Goal: Task Accomplishment & Management: Use online tool/utility

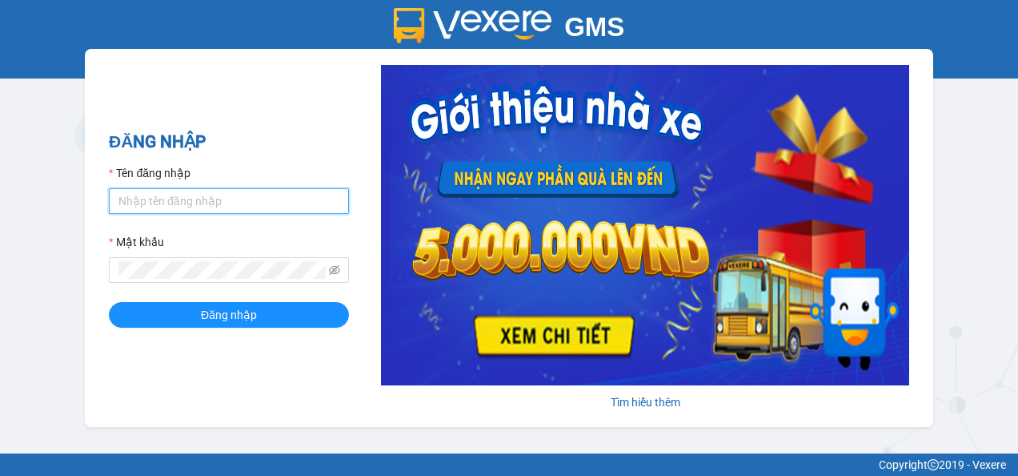
click at [235, 208] on input "Tên đăng nhập" at bounding box center [229, 201] width 240 height 26
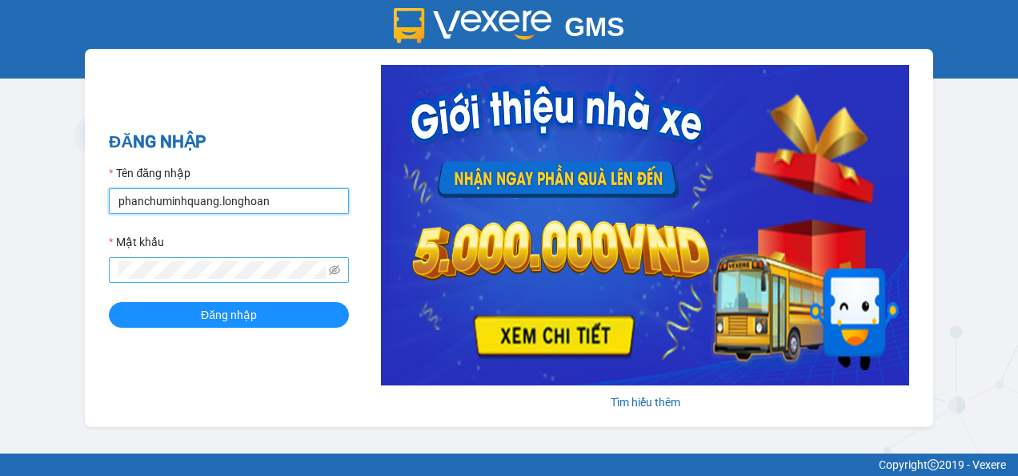
type input "phanchuminhquang.longhoan"
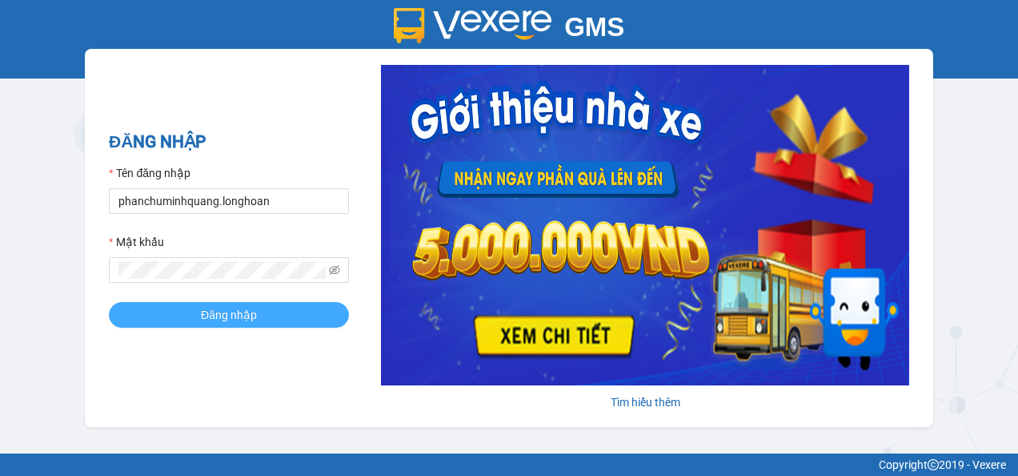
click at [243, 317] on span "Đăng nhập" at bounding box center [229, 315] width 56 height 18
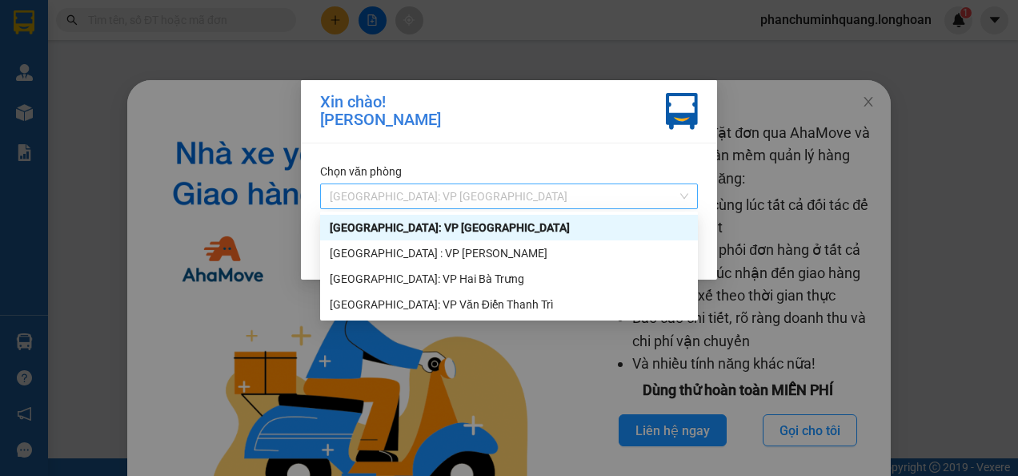
click at [538, 208] on div "[GEOGRAPHIC_DATA]: VP [GEOGRAPHIC_DATA]" at bounding box center [509, 196] width 378 height 26
click at [523, 287] on div "[GEOGRAPHIC_DATA]: VP Hai Bà Trưng" at bounding box center [509, 279] width 378 height 26
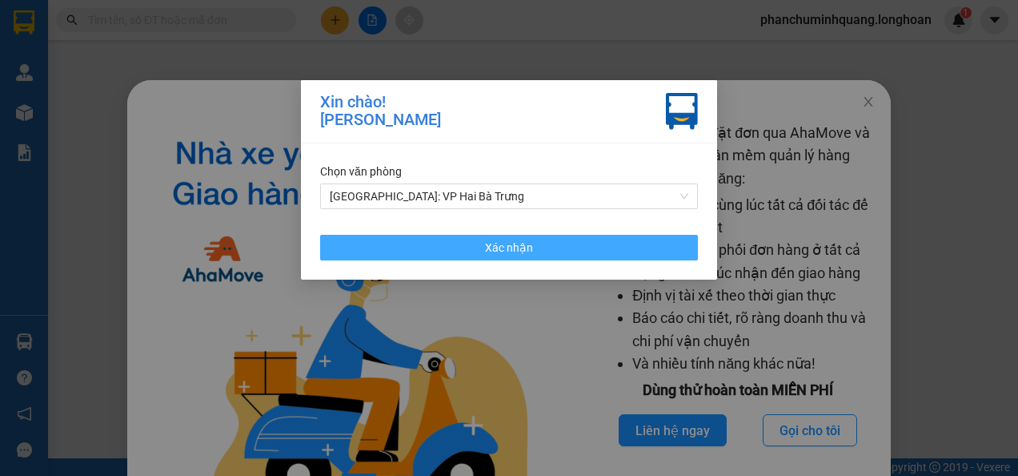
click at [518, 250] on span "Xác nhận" at bounding box center [509, 248] width 48 height 18
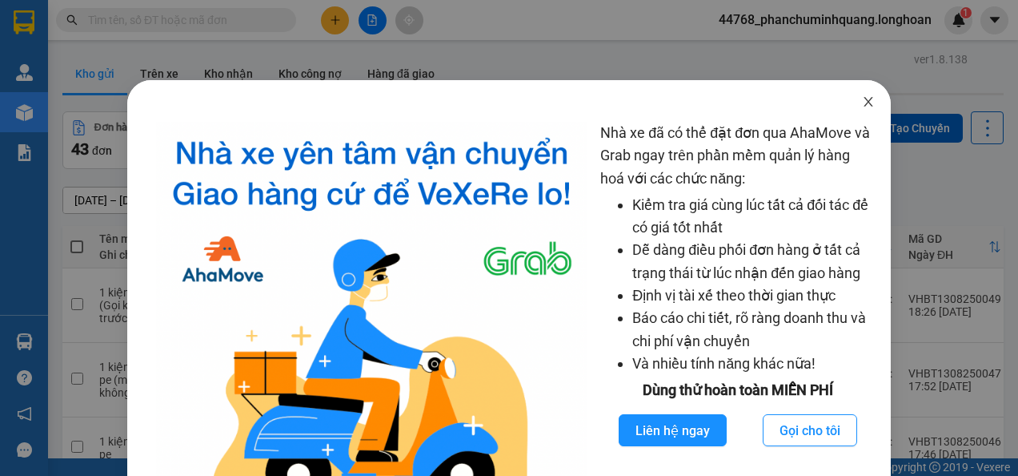
click at [862, 107] on icon "close" at bounding box center [868, 101] width 13 height 13
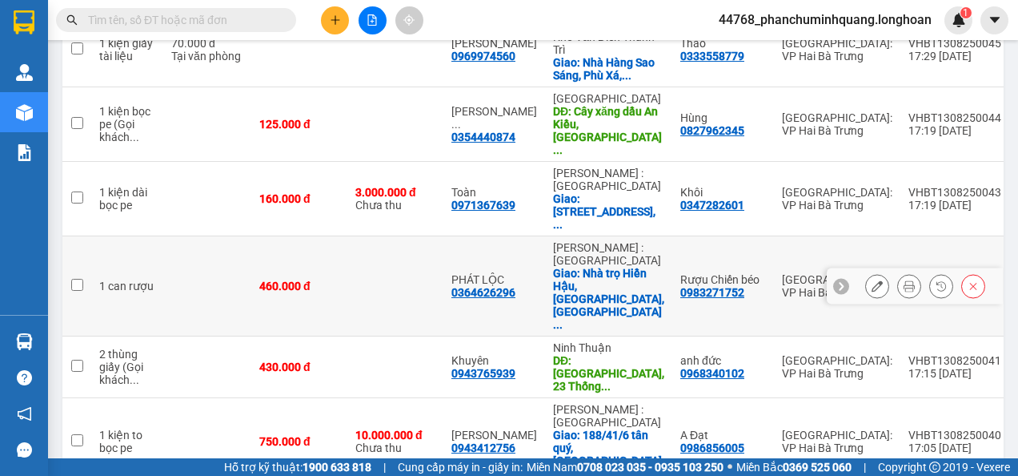
scroll to position [0, 26]
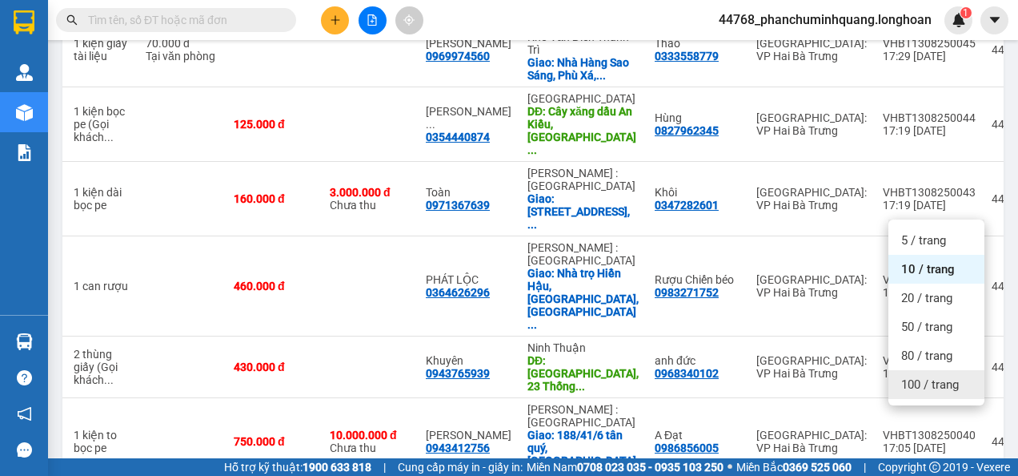
click at [911, 378] on span "100 / trang" at bounding box center [931, 384] width 58 height 16
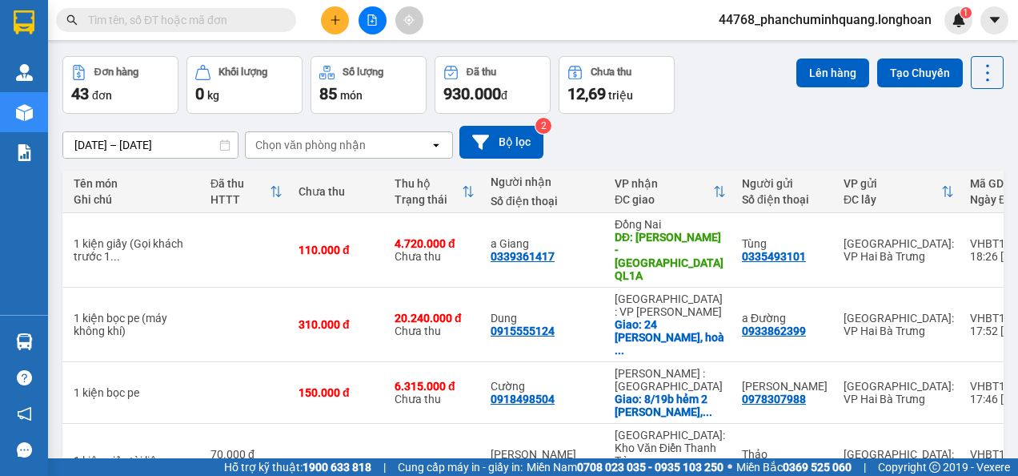
scroll to position [34, 0]
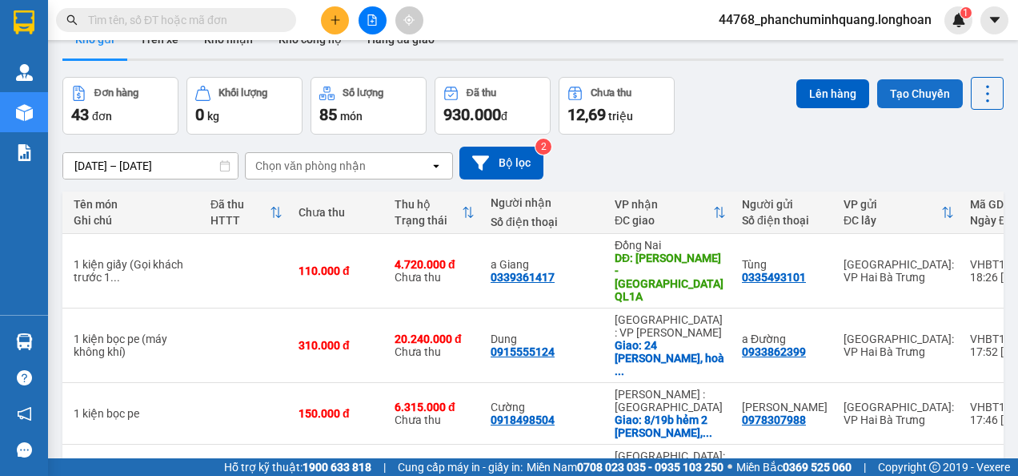
click at [923, 98] on button "Tạo Chuyến" at bounding box center [921, 93] width 86 height 29
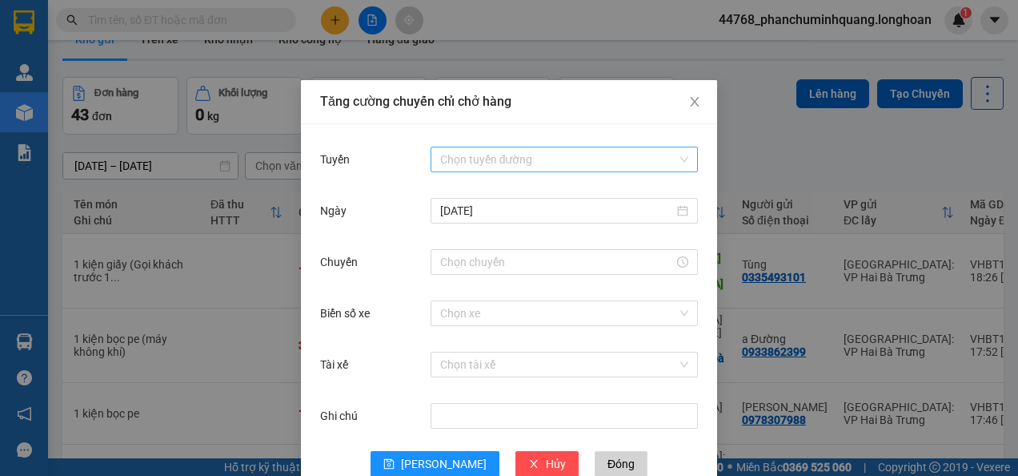
click at [629, 165] on input "Tuyến" at bounding box center [558, 159] width 237 height 24
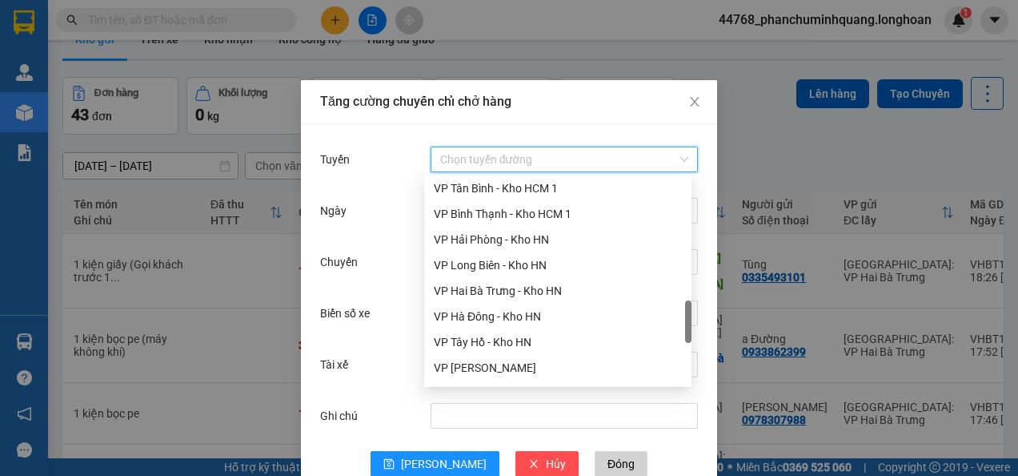
scroll to position [722, 0]
click at [573, 291] on div "VP Hai Bà Trưng - Kho HN" at bounding box center [558, 289] width 248 height 18
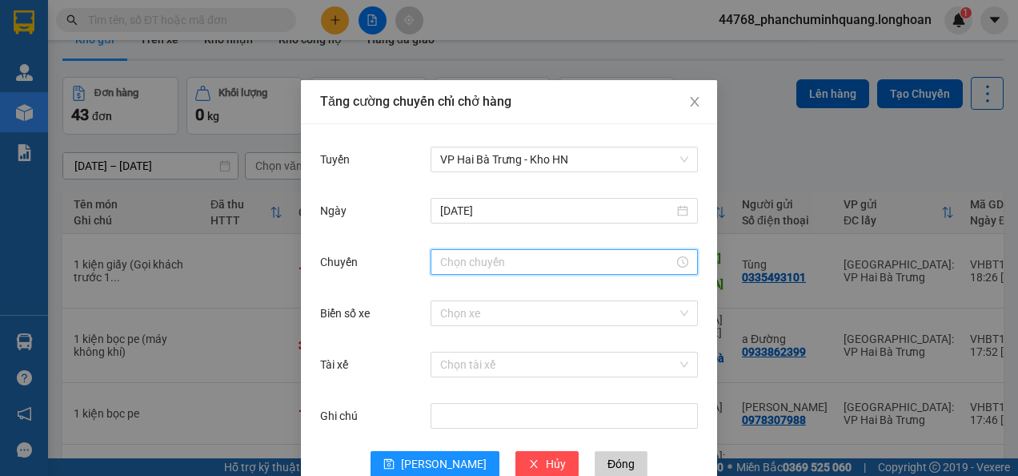
click at [532, 265] on input "Chuyến" at bounding box center [557, 262] width 234 height 18
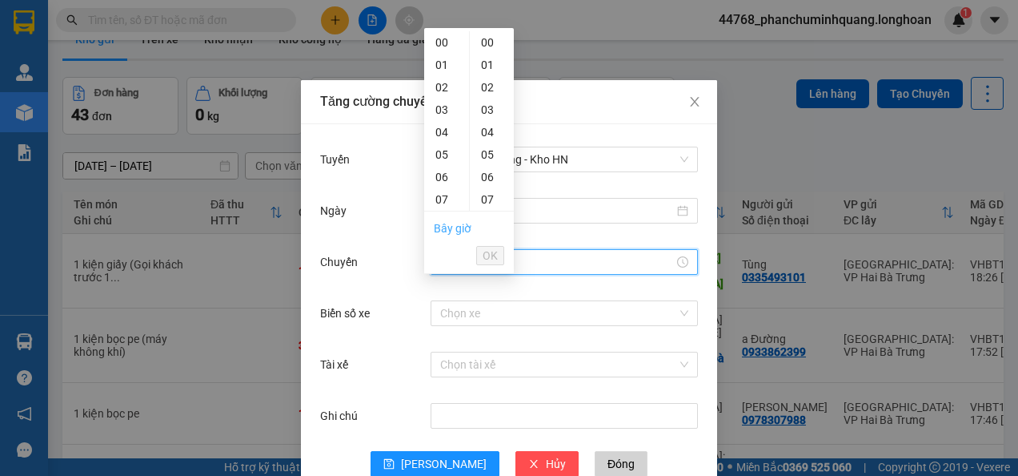
click at [439, 225] on link "Bây giờ" at bounding box center [453, 228] width 38 height 13
click at [494, 247] on span "OK" at bounding box center [490, 256] width 15 height 18
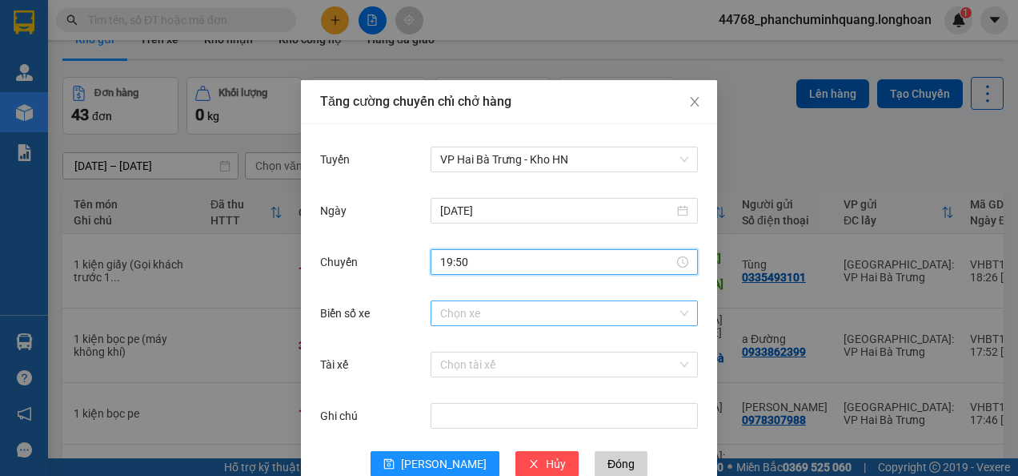
type input "19:50"
click at [482, 314] on input "Biển số xe" at bounding box center [558, 313] width 237 height 24
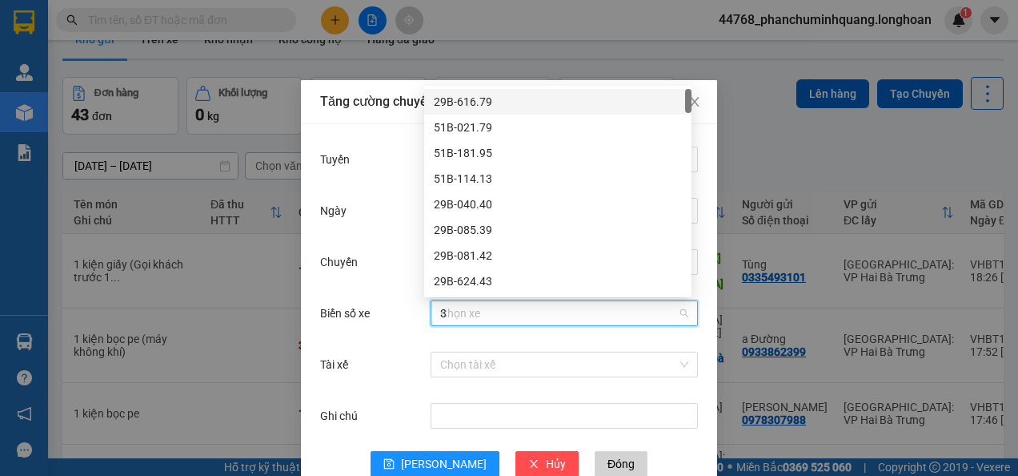
type input "31"
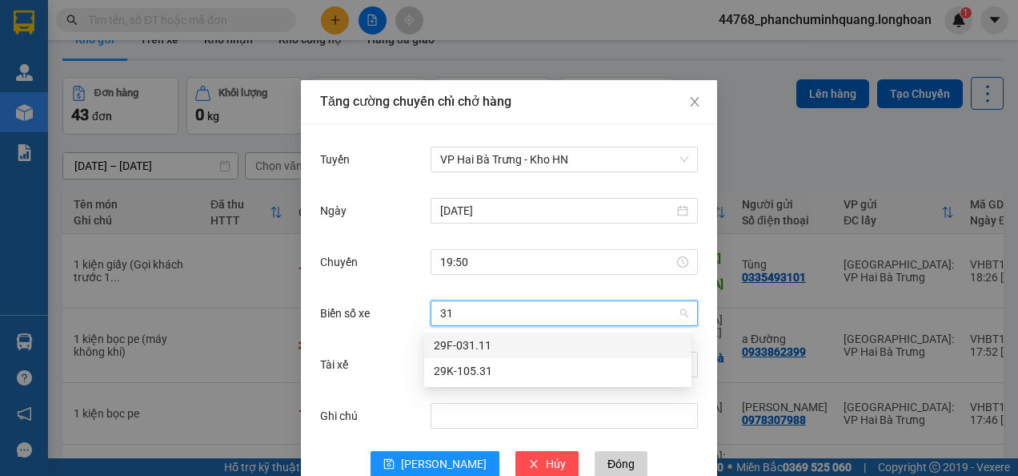
click at [494, 375] on div "29K-105.31" at bounding box center [558, 371] width 248 height 18
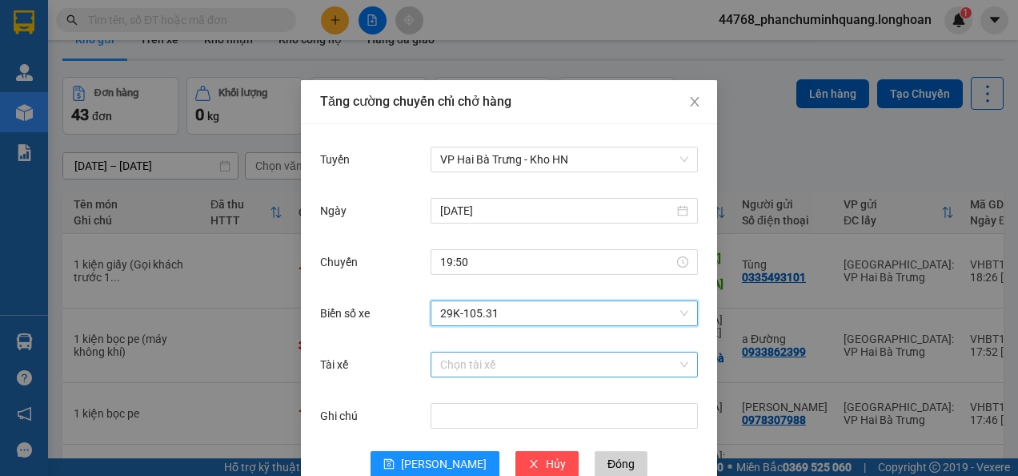
click at [492, 367] on input "Tài xế" at bounding box center [558, 364] width 237 height 24
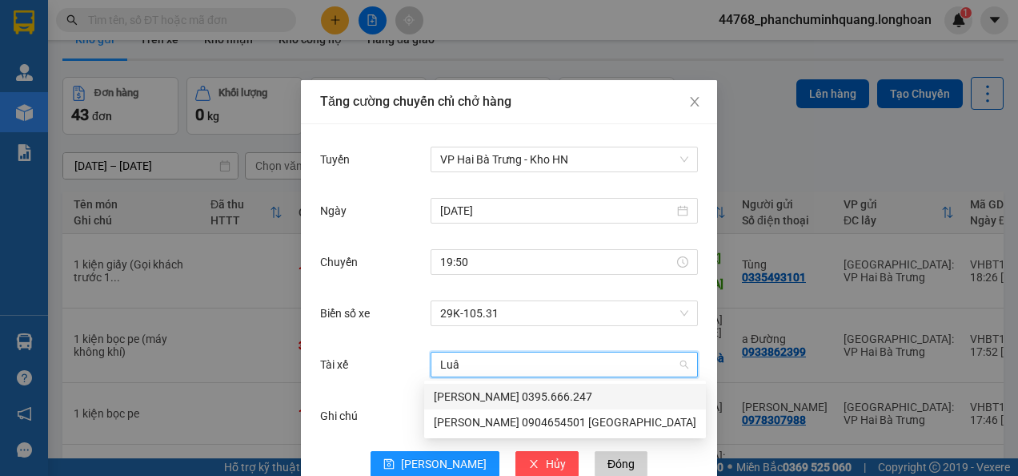
type input "Luân"
click at [492, 393] on div "[PERSON_NAME] 0395.666.247" at bounding box center [565, 397] width 263 height 18
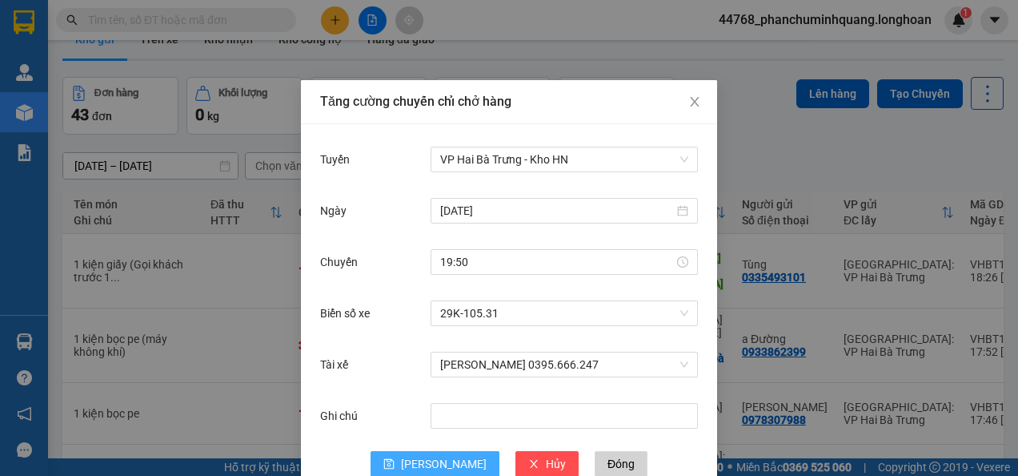
click at [395, 460] on icon "save" at bounding box center [389, 464] width 10 height 10
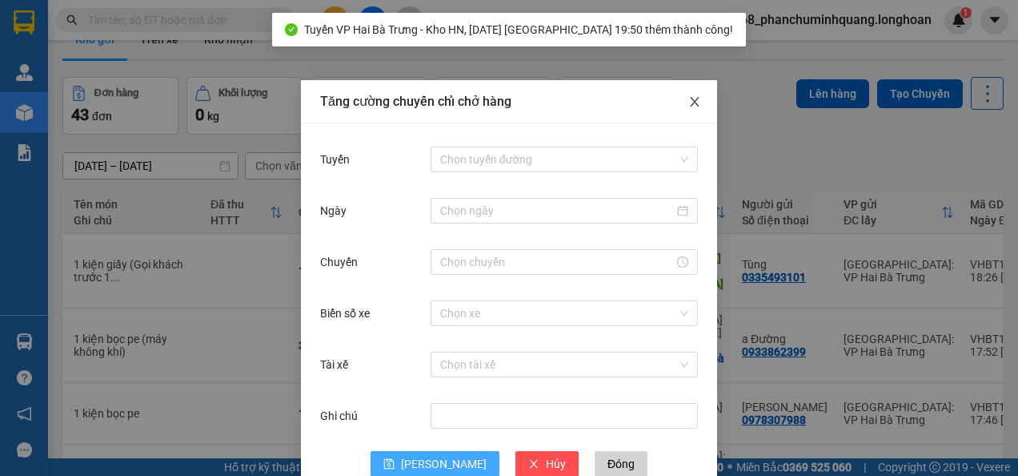
click at [692, 108] on icon "close" at bounding box center [695, 101] width 13 height 13
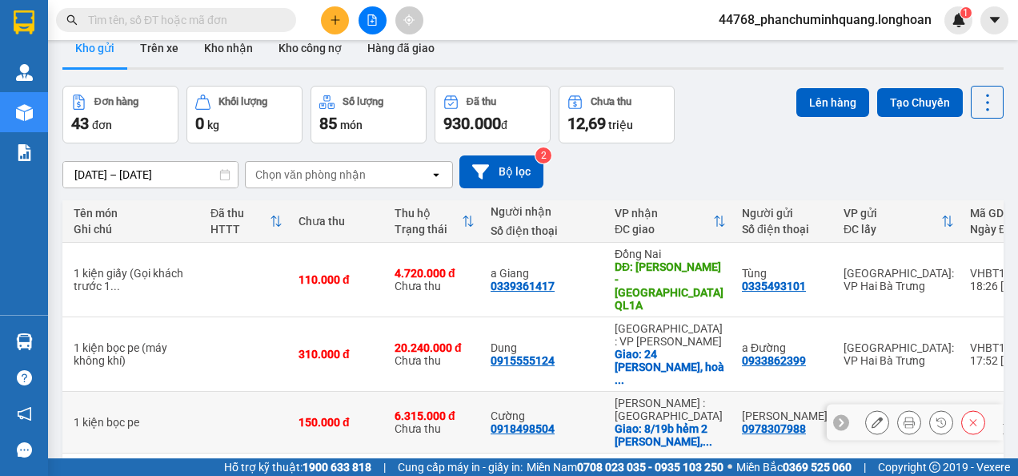
scroll to position [22, 0]
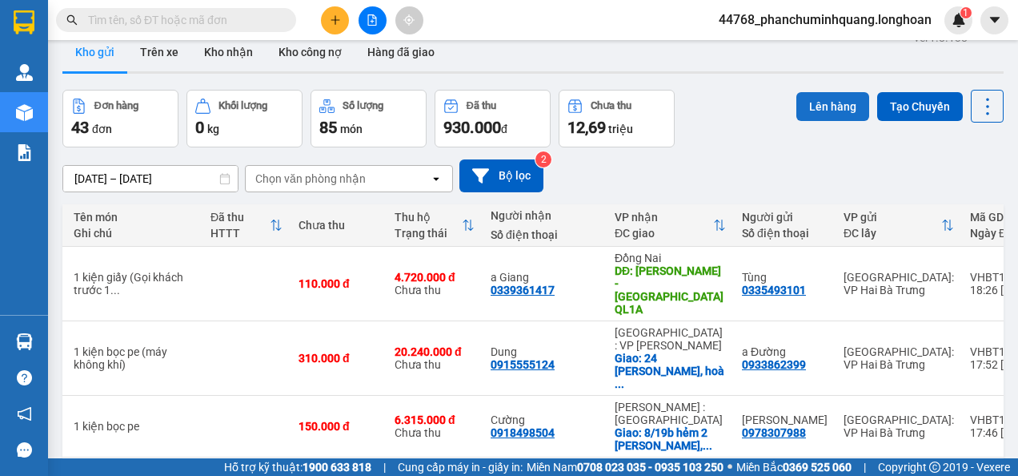
click at [799, 116] on button "Lên hàng" at bounding box center [833, 106] width 73 height 29
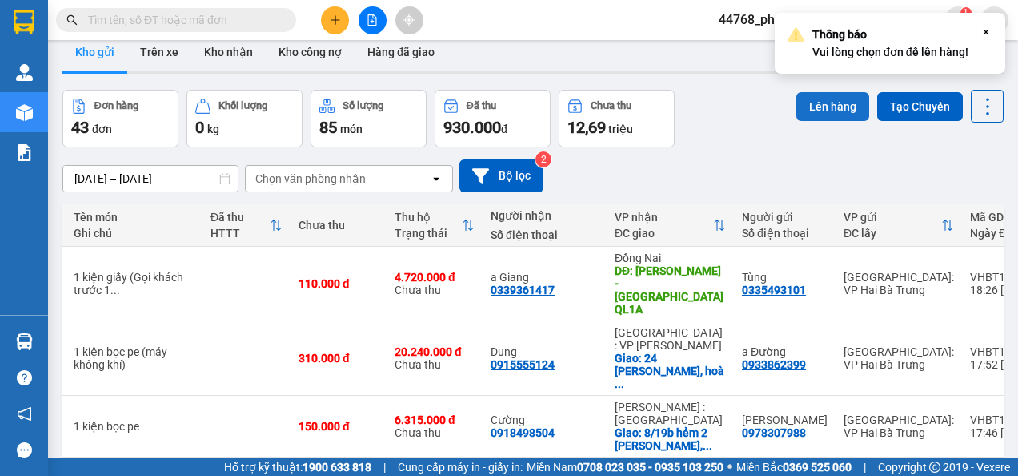
click at [799, 116] on button "Lên hàng" at bounding box center [833, 106] width 73 height 29
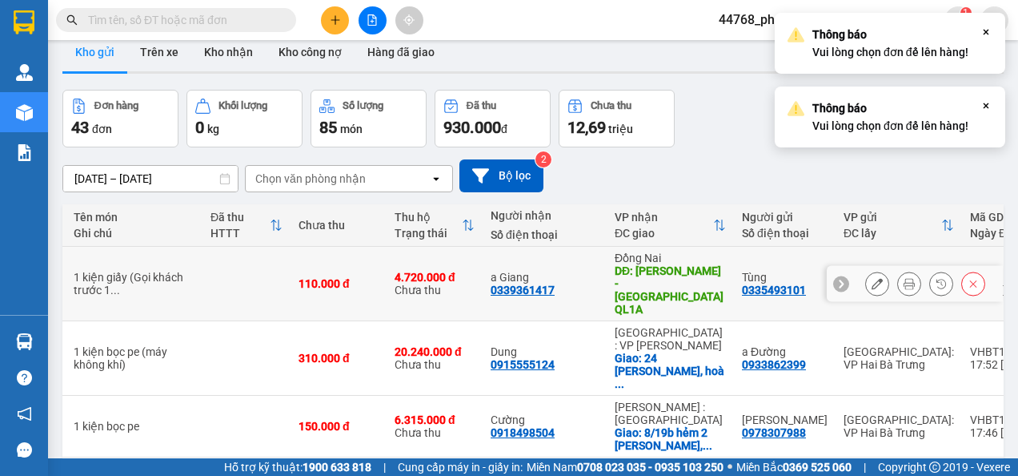
click at [495, 271] on div "a Giang" at bounding box center [545, 277] width 108 height 13
checkbox input "true"
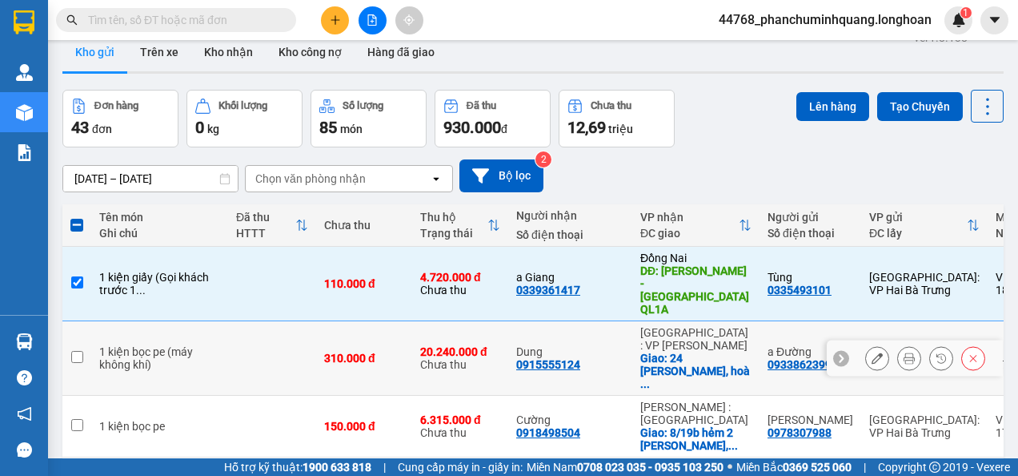
scroll to position [0, 0]
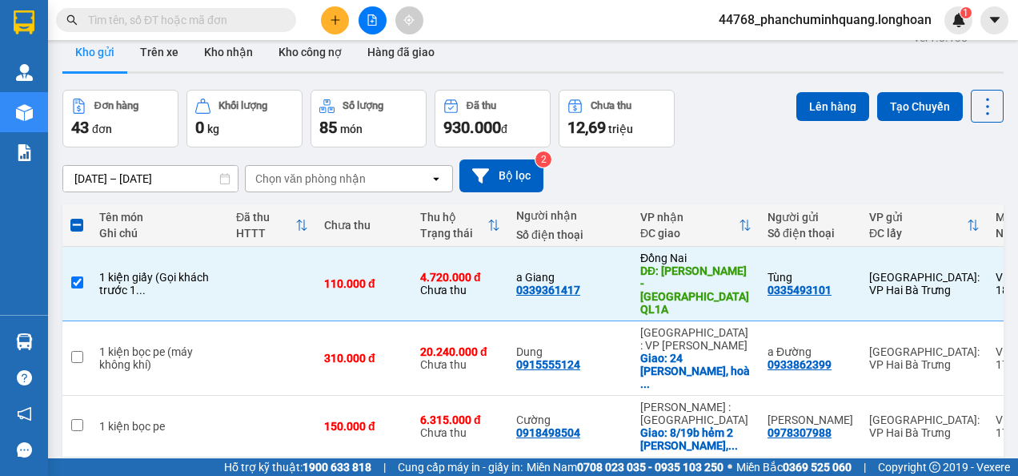
click at [74, 217] on label at bounding box center [76, 225] width 13 height 16
click at [77, 217] on input "checkbox" at bounding box center [77, 217] width 0 height 0
checkbox input "true"
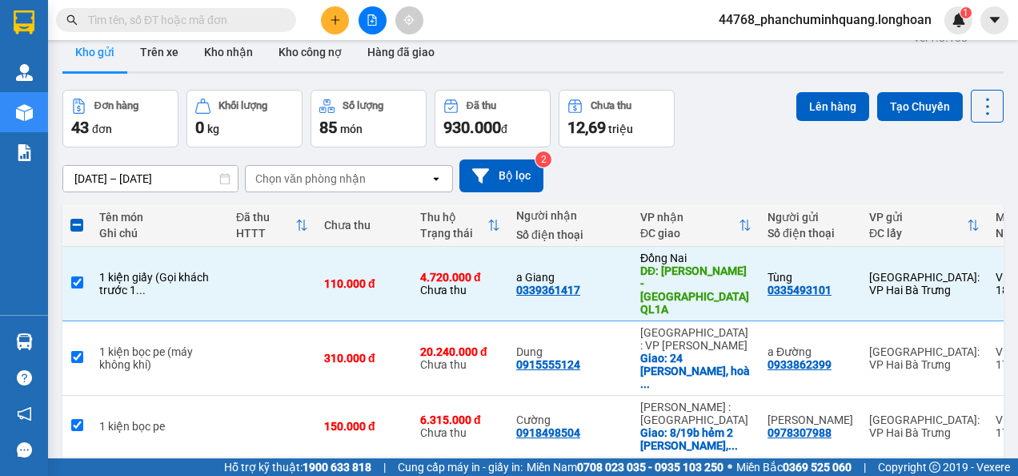
checkbox input "true"
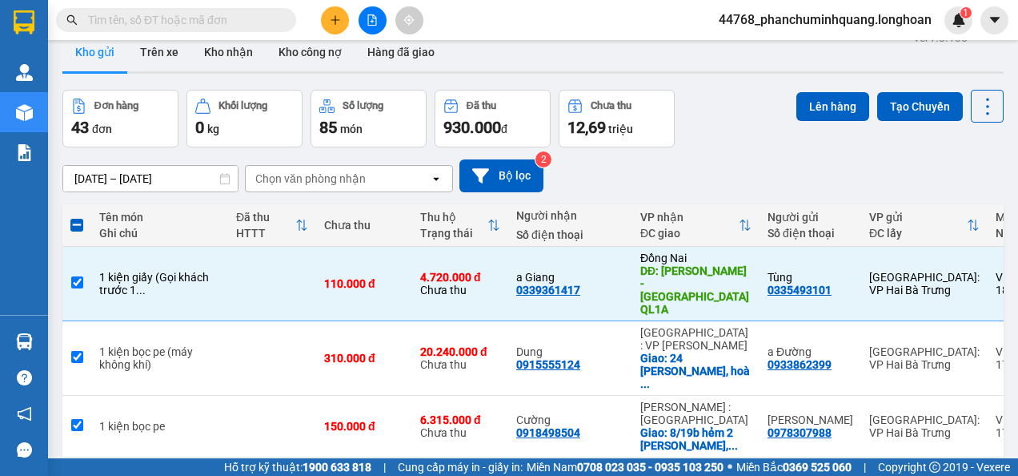
checkbox input "true"
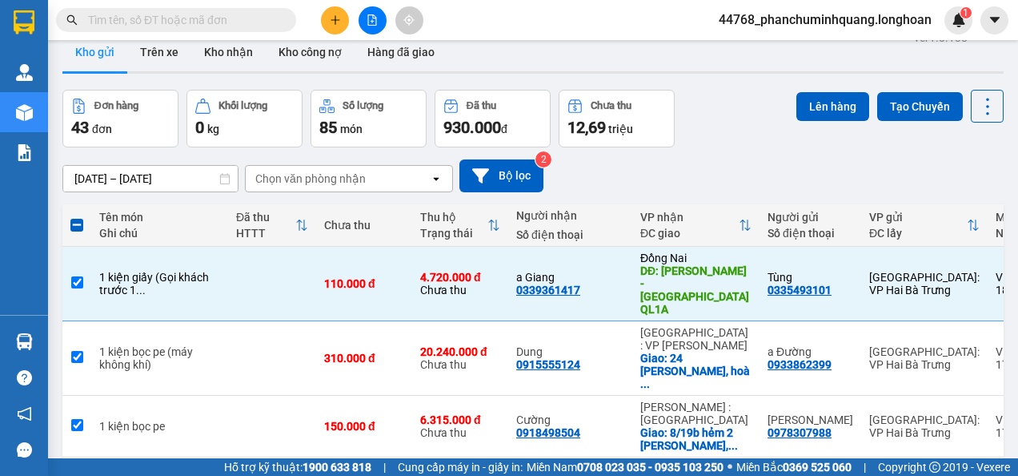
checkbox input "true"
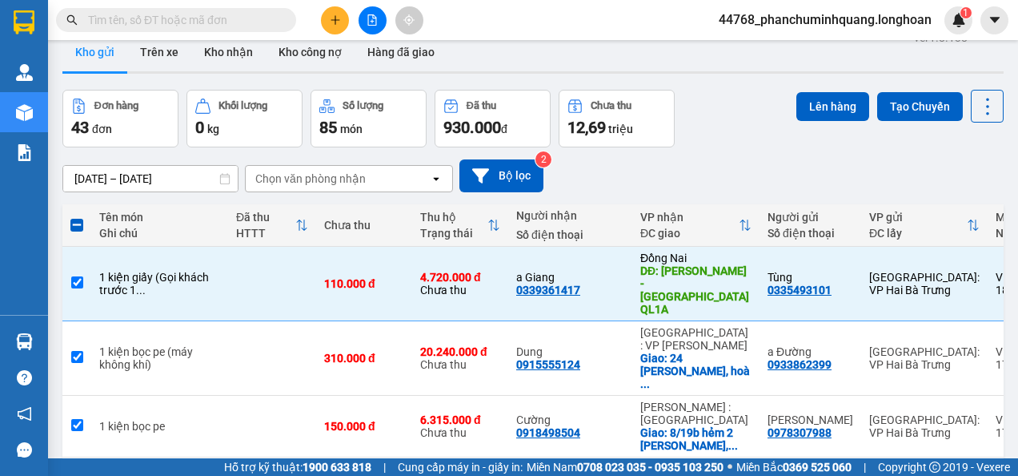
checkbox input "true"
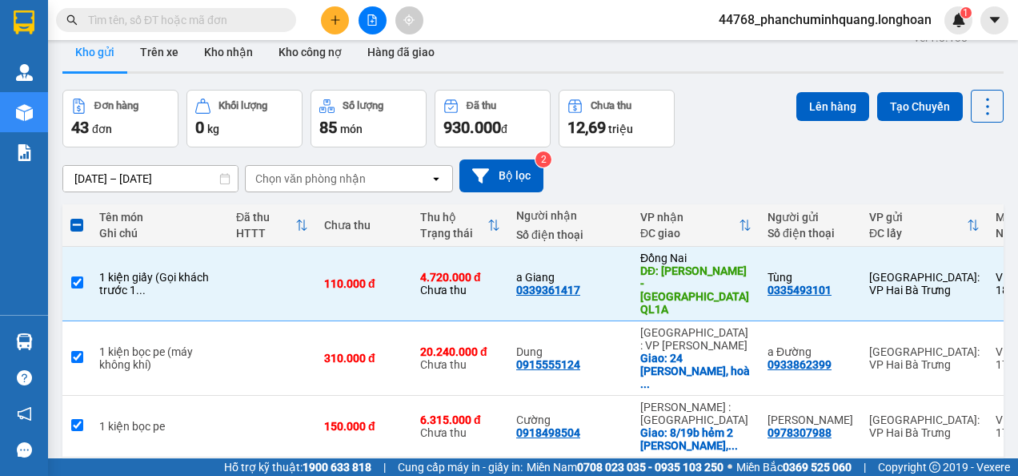
checkbox input "true"
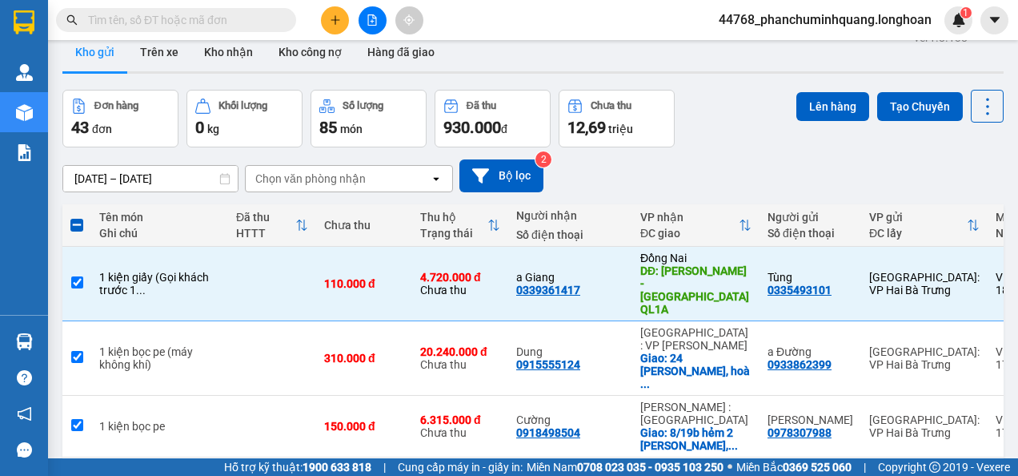
checkbox input "true"
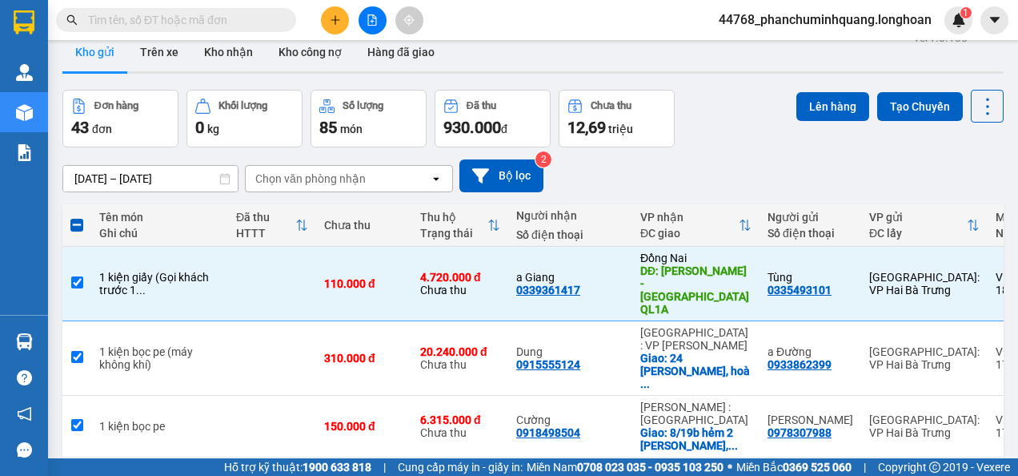
checkbox input "true"
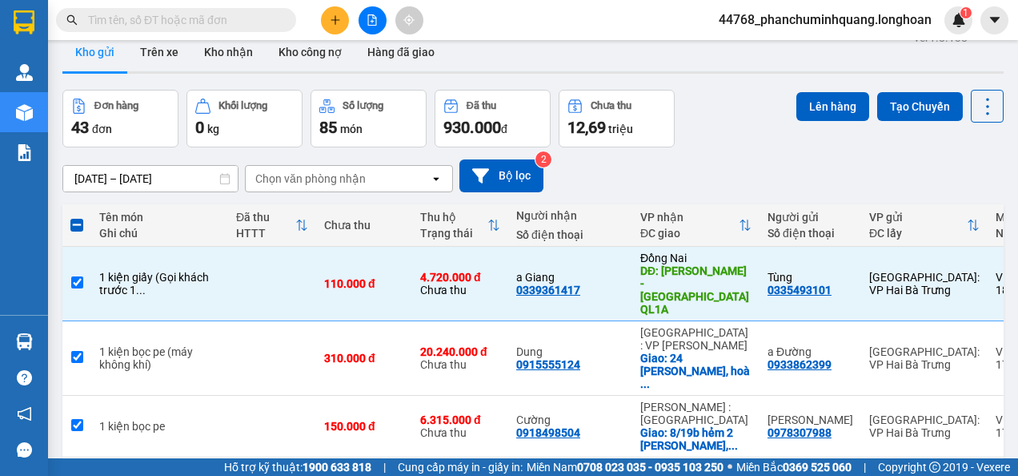
checkbox input "true"
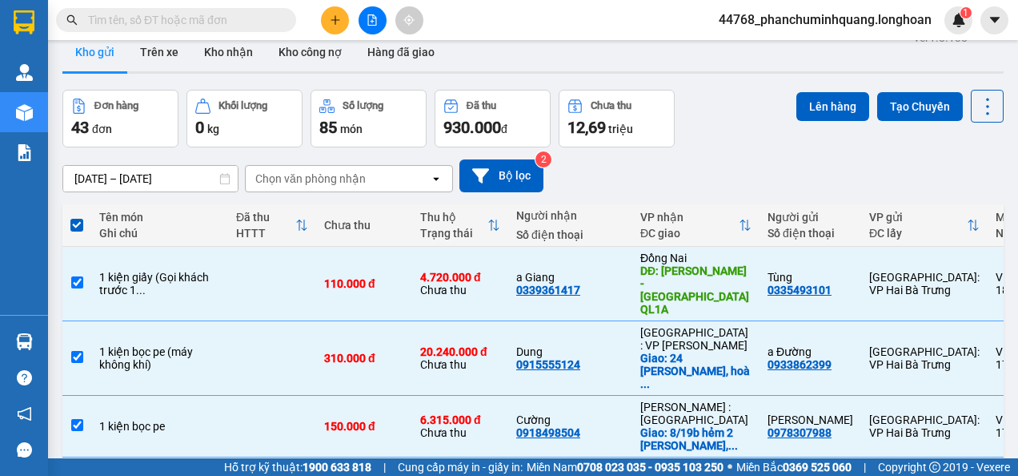
click at [74, 217] on label at bounding box center [76, 225] width 13 height 16
click at [77, 217] on input "checkbox" at bounding box center [77, 217] width 0 height 0
checkbox input "false"
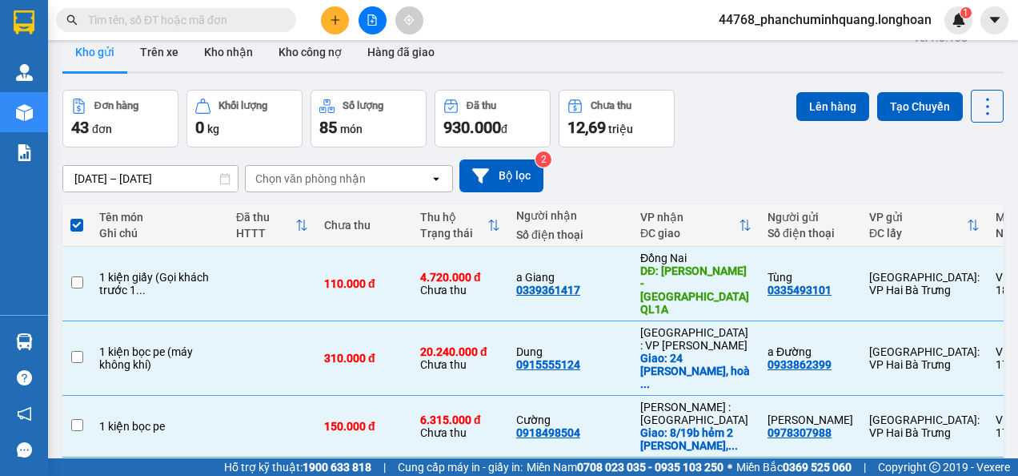
checkbox input "false"
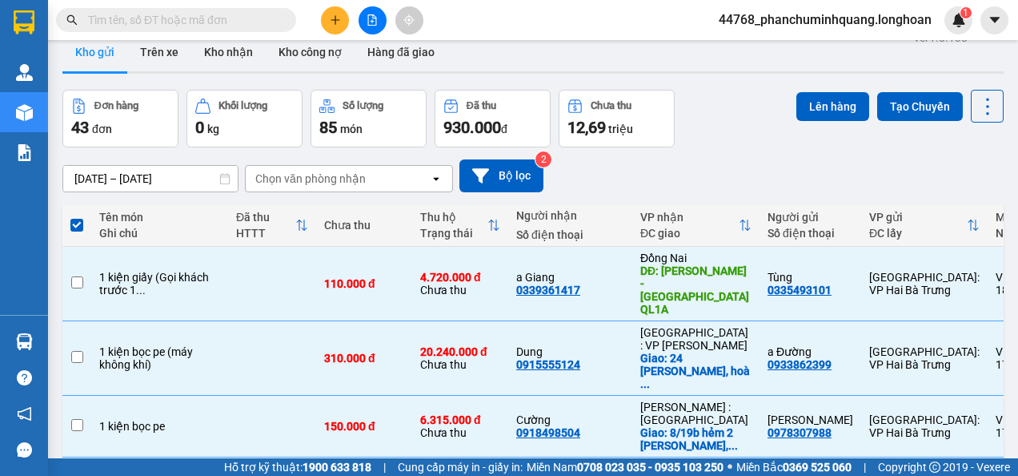
checkbox input "false"
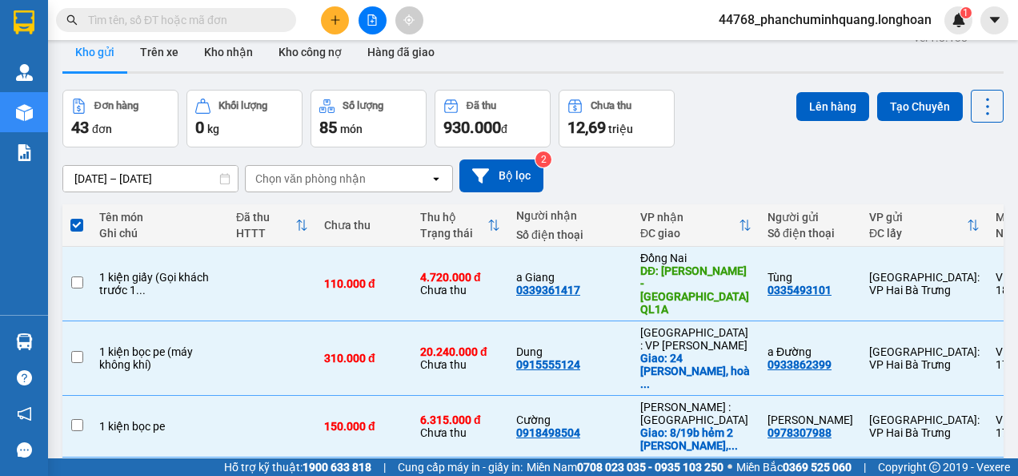
checkbox input "false"
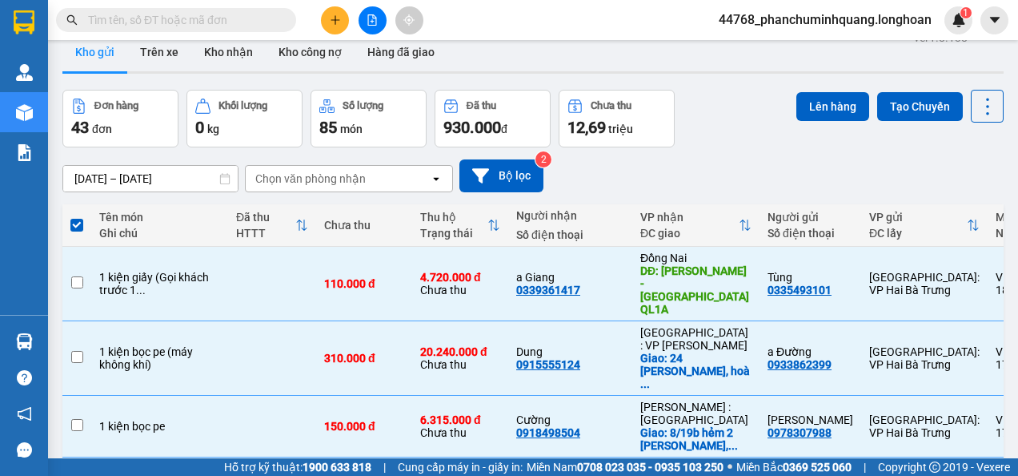
checkbox input "false"
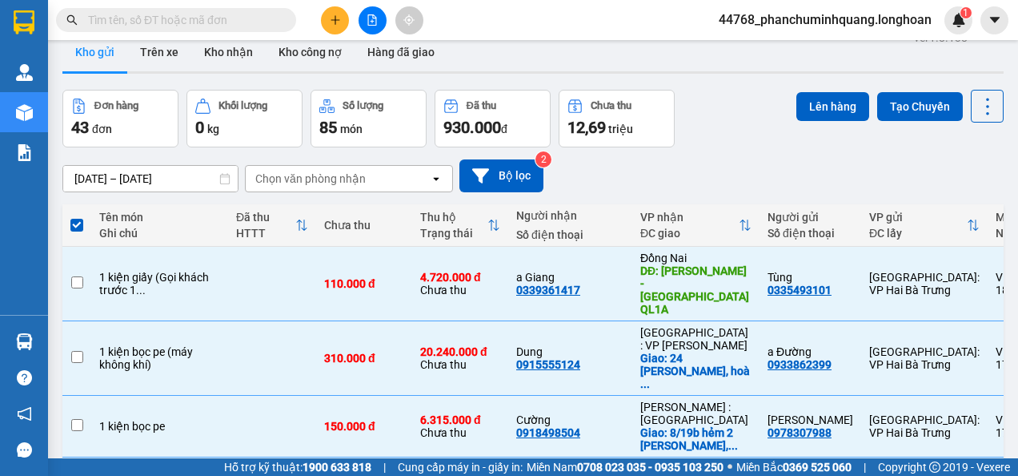
checkbox input "false"
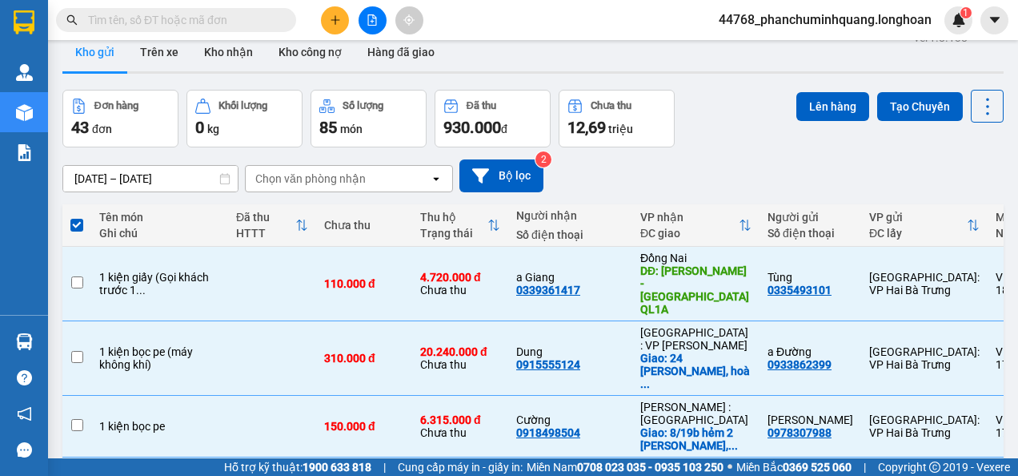
checkbox input "false"
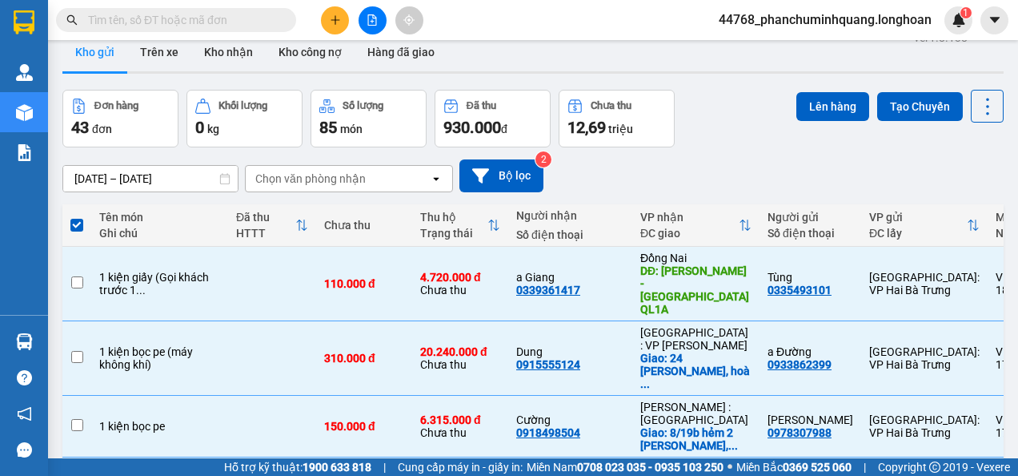
checkbox input "false"
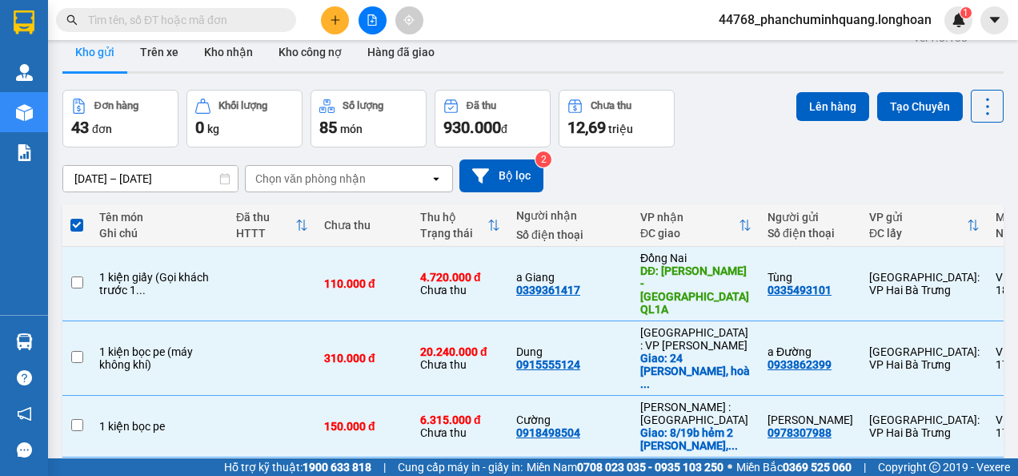
checkbox input "false"
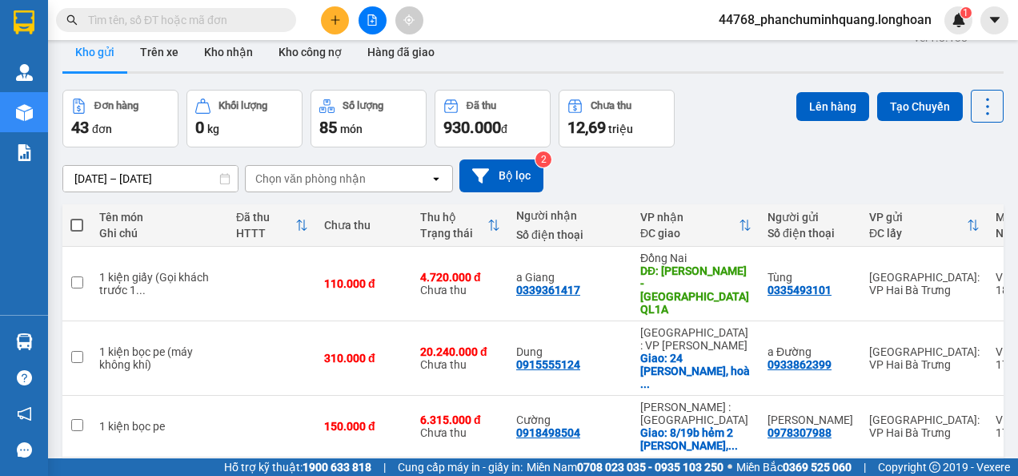
click at [74, 217] on label at bounding box center [76, 225] width 13 height 16
click at [77, 217] on input "checkbox" at bounding box center [77, 217] width 0 height 0
checkbox input "true"
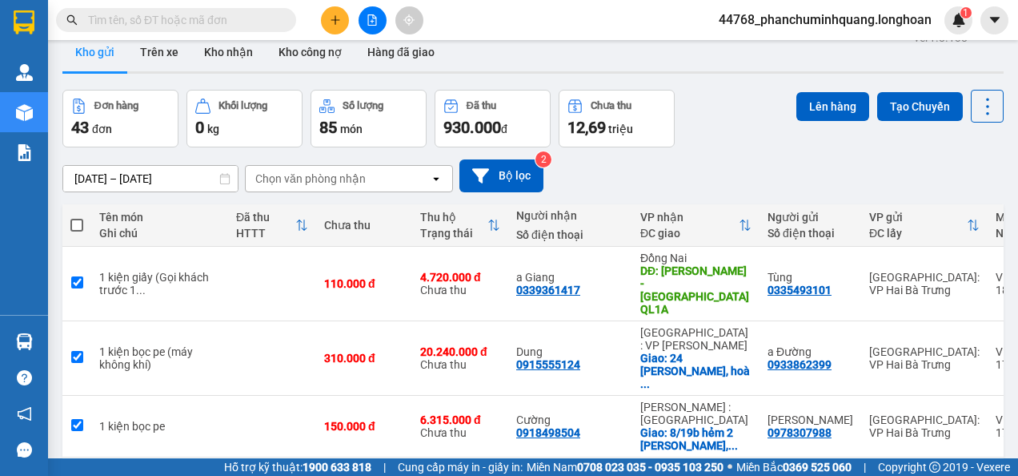
checkbox input "true"
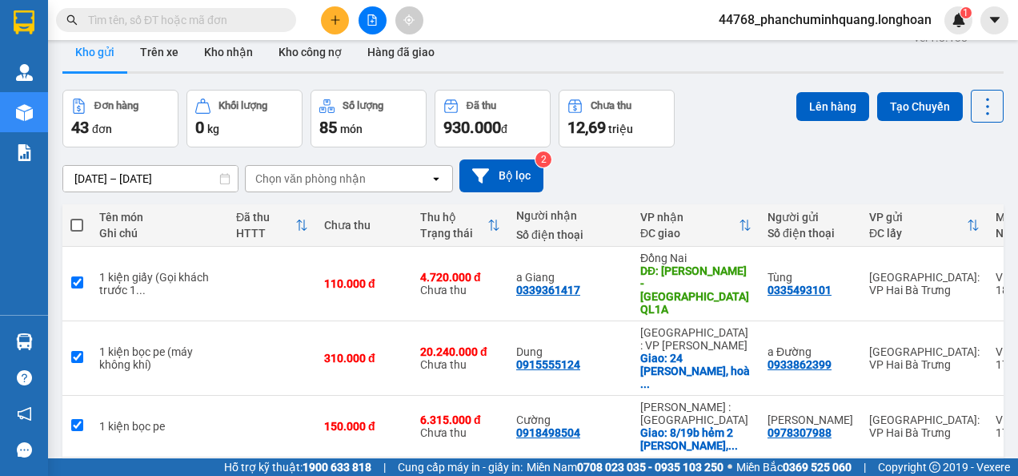
checkbox input "true"
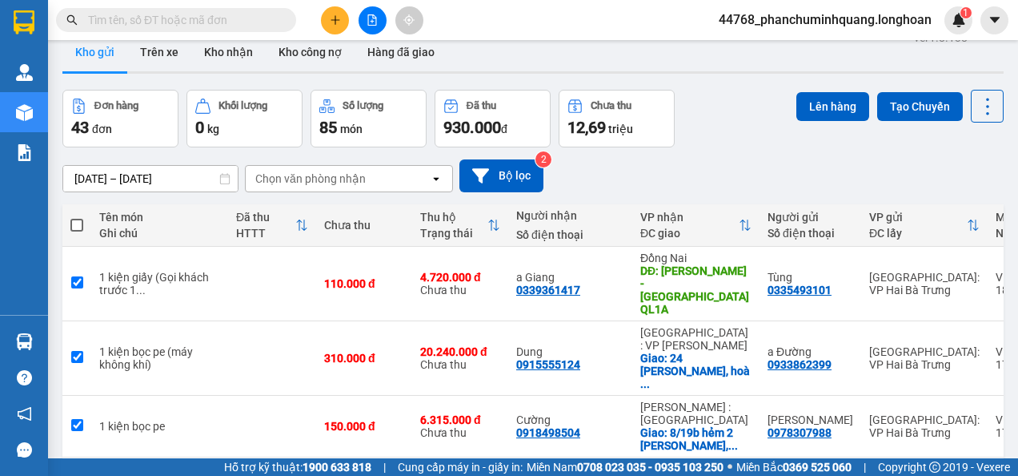
checkbox input "true"
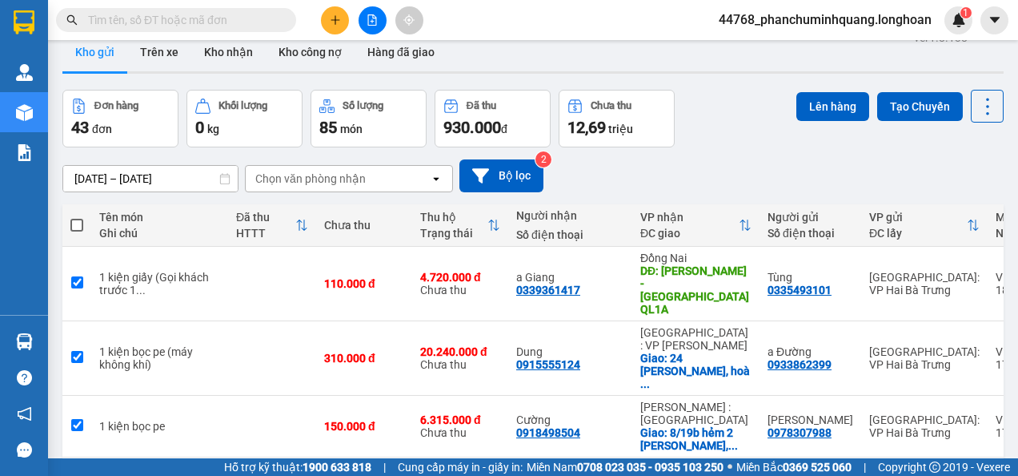
checkbox input "true"
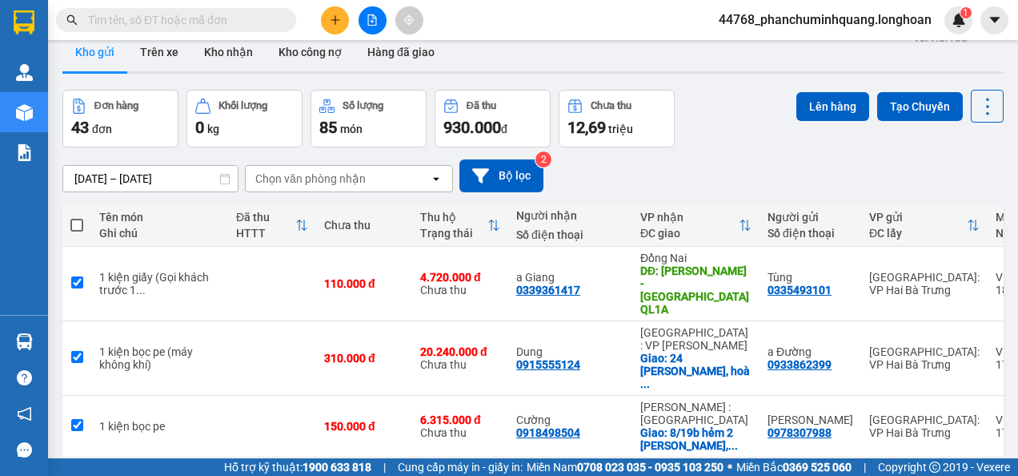
checkbox input "true"
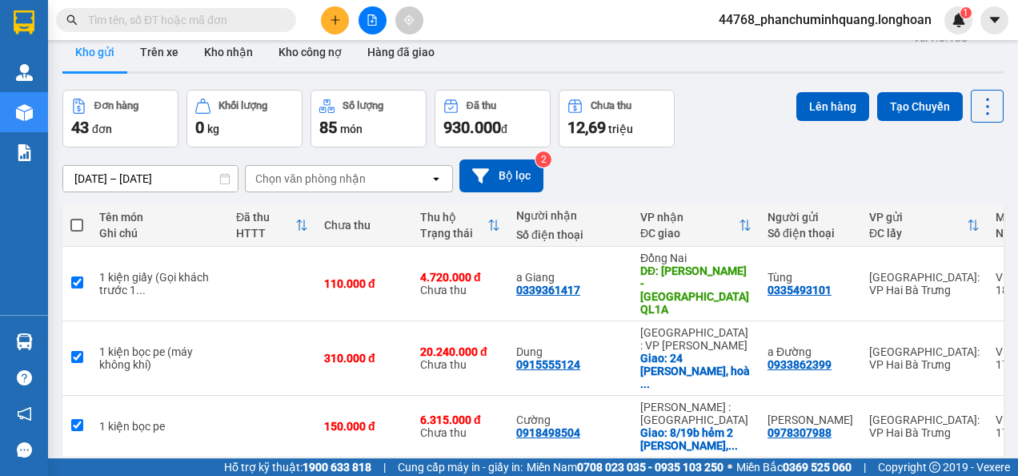
checkbox input "true"
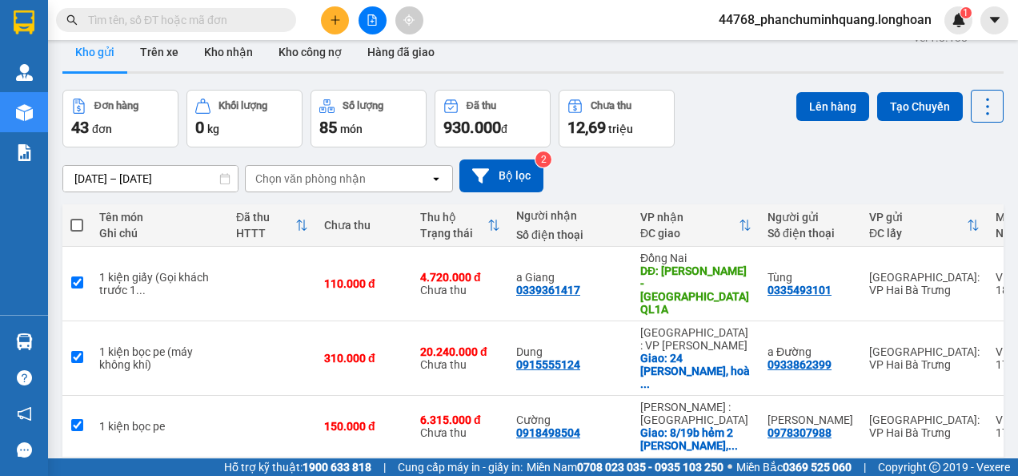
checkbox input "true"
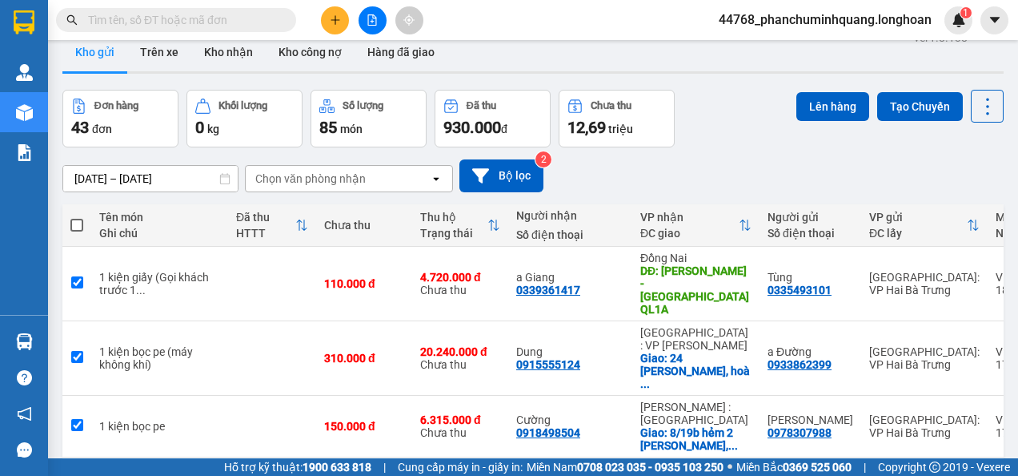
checkbox input "true"
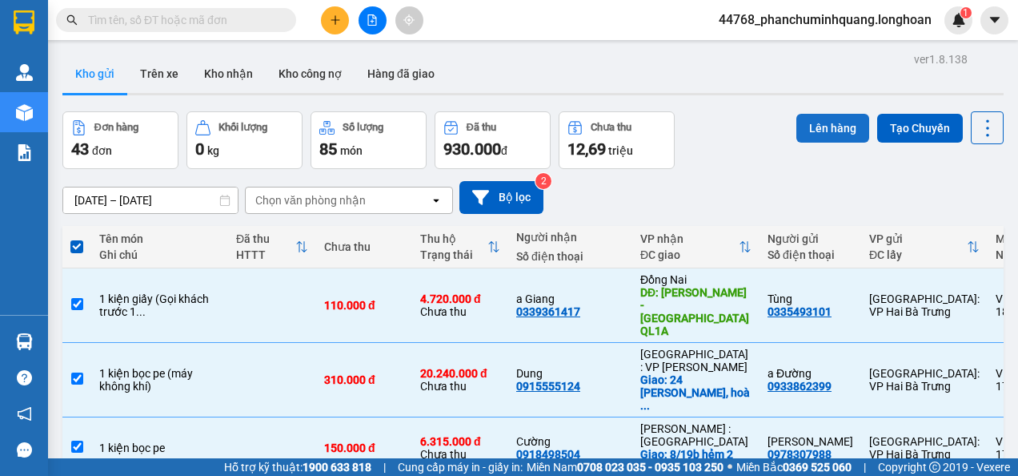
click at [832, 127] on button "Lên hàng" at bounding box center [833, 128] width 73 height 29
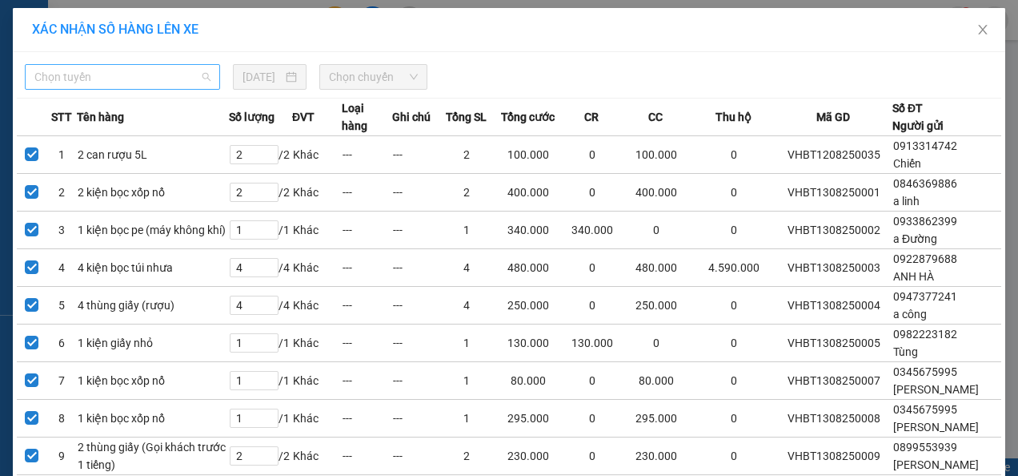
click at [203, 78] on span "Chọn tuyến" at bounding box center [122, 77] width 176 height 24
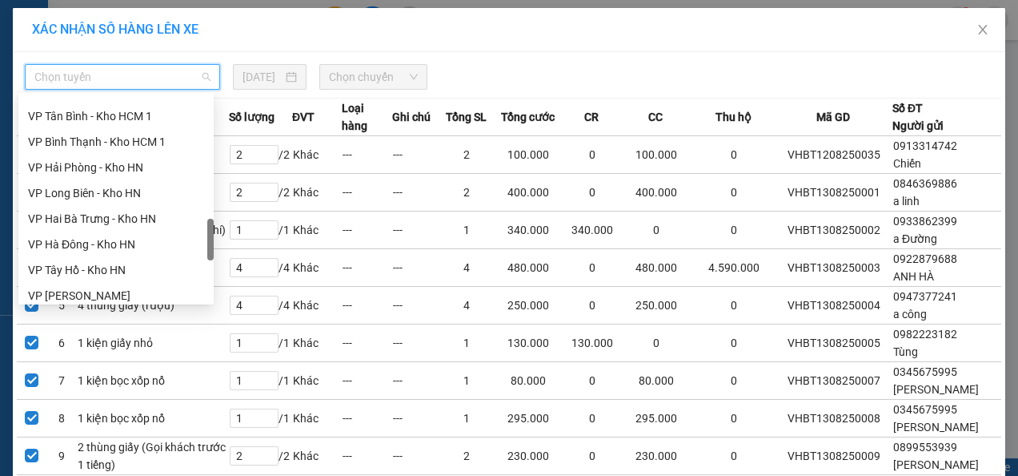
scroll to position [735, 0]
click at [128, 221] on div "VP Hai Bà Trưng - Kho HN" at bounding box center [116, 220] width 176 height 18
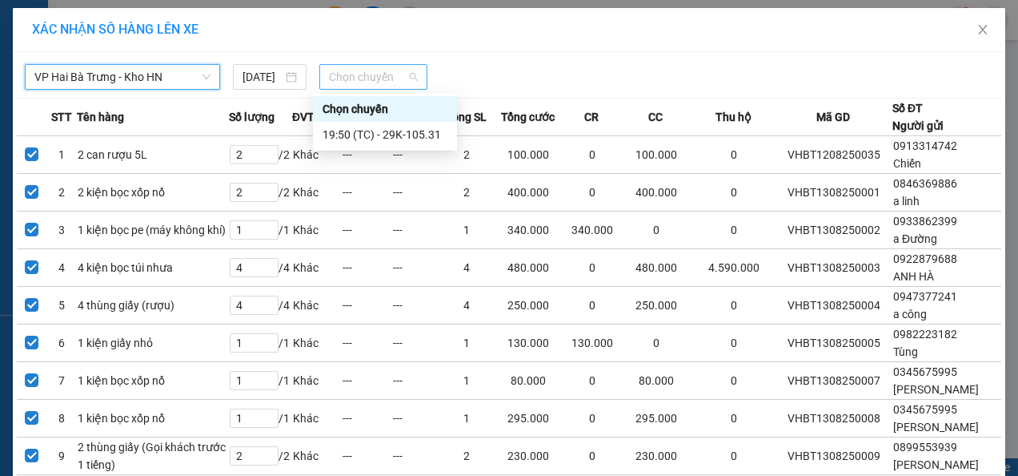
click at [335, 77] on span "Chọn chuyến" at bounding box center [373, 77] width 89 height 24
click at [358, 131] on div "19:50 (TC) - 29K-105.31" at bounding box center [385, 135] width 125 height 18
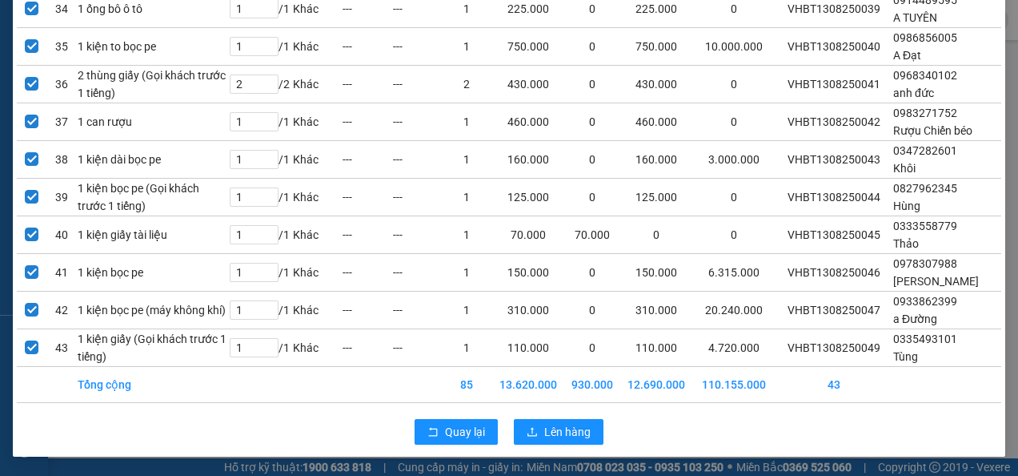
scroll to position [1896, 0]
click at [554, 432] on span "Lên hàng" at bounding box center [567, 432] width 46 height 18
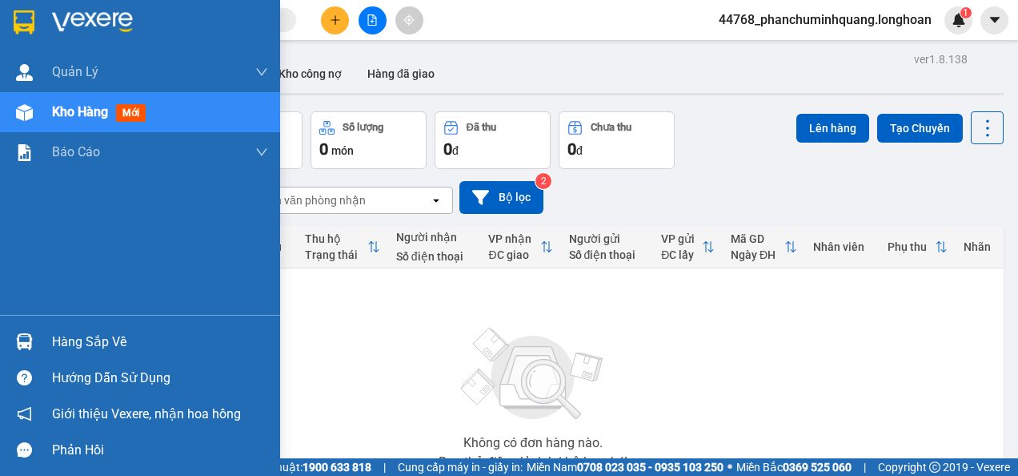
click at [26, 27] on img at bounding box center [24, 22] width 21 height 24
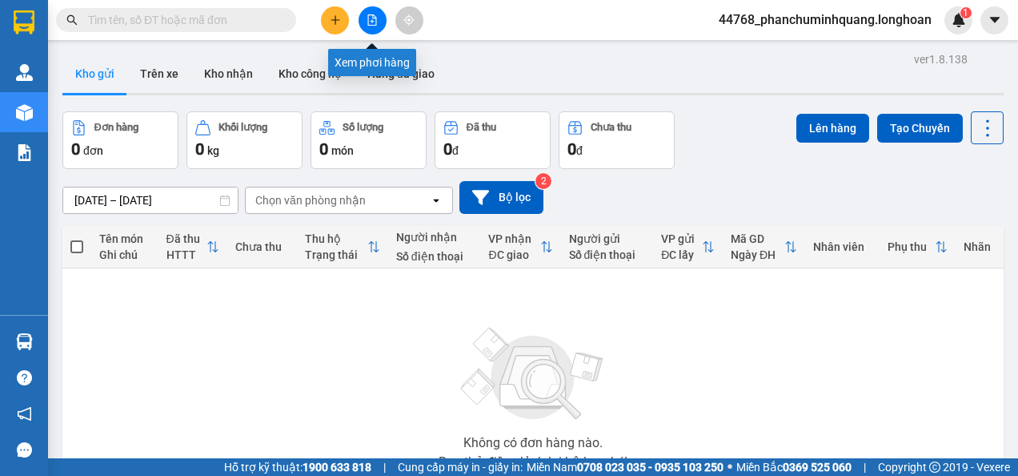
click at [365, 13] on button at bounding box center [373, 20] width 28 height 28
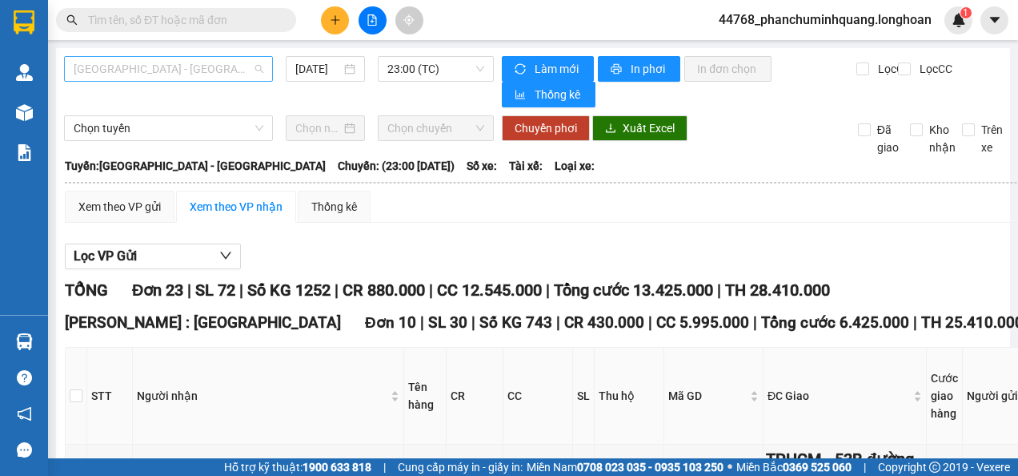
click at [230, 71] on span "[GEOGRAPHIC_DATA] - [GEOGRAPHIC_DATA]" at bounding box center [169, 69] width 190 height 24
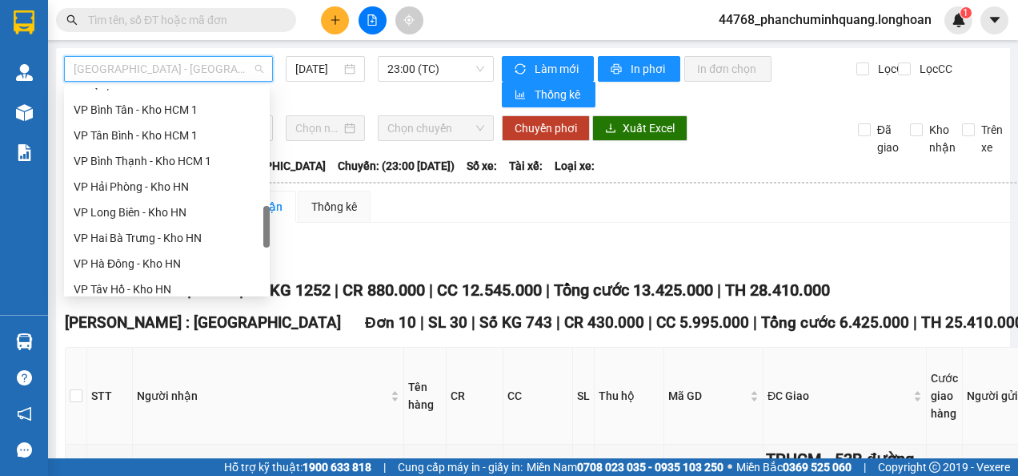
scroll to position [712, 0]
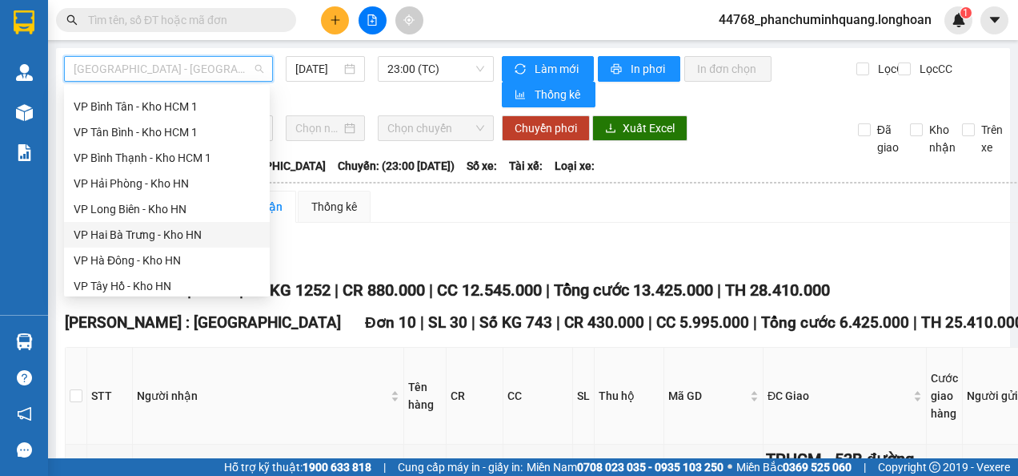
click at [170, 235] on div "VP Hai Bà Trưng - Kho HN" at bounding box center [167, 235] width 187 height 18
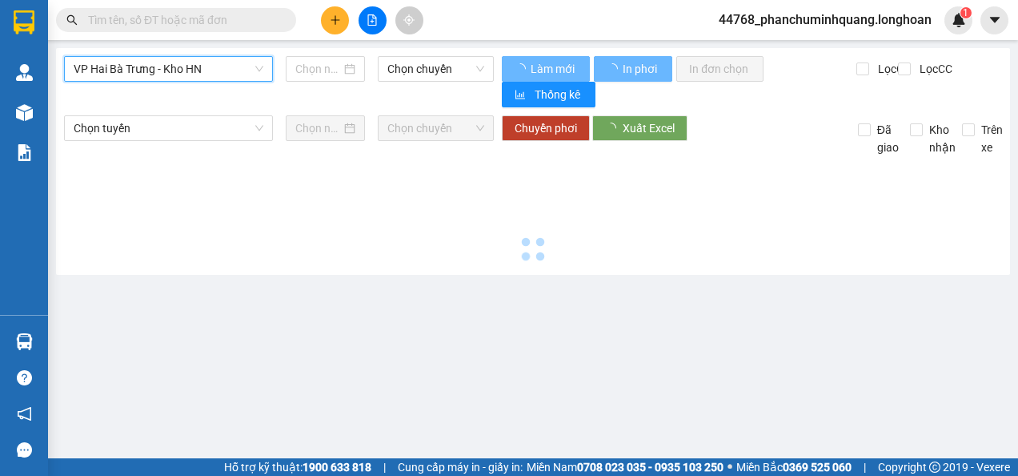
type input "[DATE]"
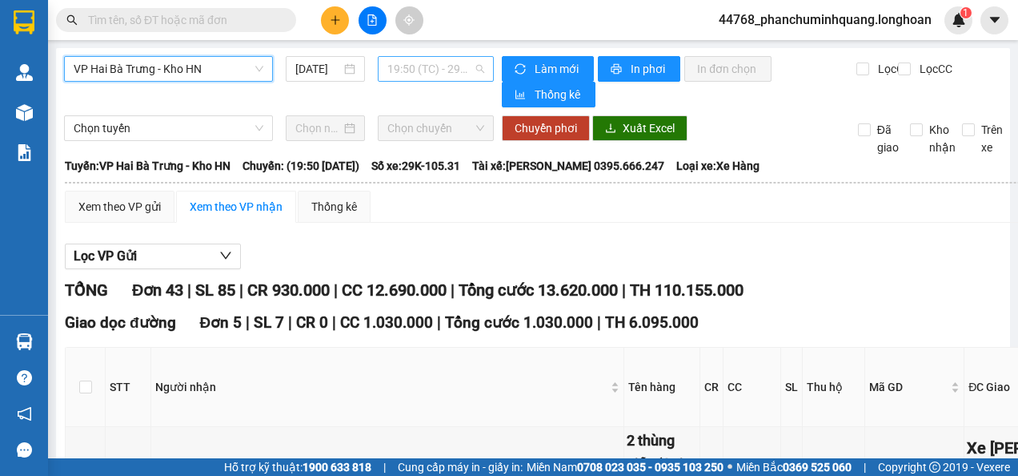
click at [428, 69] on span "19:50 (TC) - 29K-105.31" at bounding box center [436, 69] width 97 height 24
click at [544, 215] on div "Xem theo VP gửi Xem theo VP nhận Thống kê" at bounding box center [879, 207] width 1629 height 32
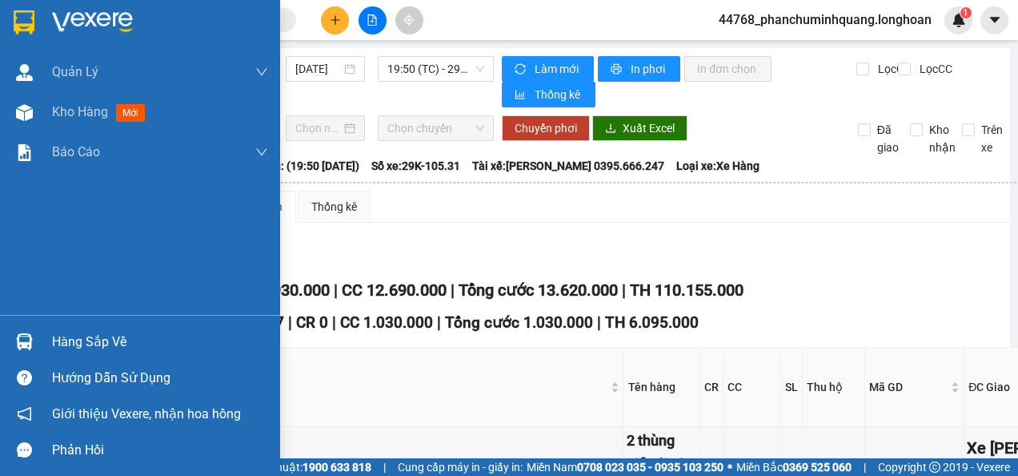
click at [20, 21] on img at bounding box center [24, 22] width 21 height 24
